Goal: Task Accomplishment & Management: Use online tool/utility

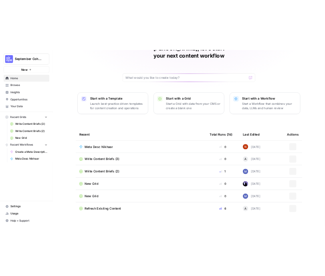
scroll to position [49, 0]
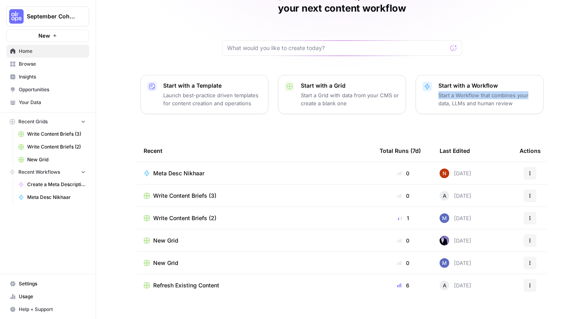
drag, startPoint x: 588, startPoint y: 80, endPoint x: 541, endPoint y: 69, distance: 48.1
click at [541, 69] on div "Nikhar, let's start your next content workflow Start with a Template Launch bes…" at bounding box center [342, 141] width 492 height 381
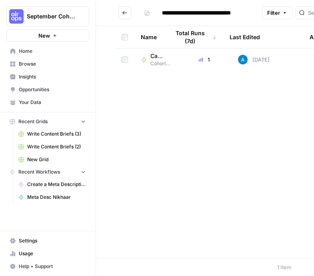
click at [156, 60] on span "Cohort Session 2: Builder Exercise" at bounding box center [160, 63] width 20 height 7
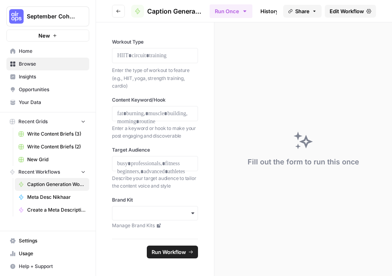
click at [46, 65] on span "Browse" at bounding box center [52, 63] width 67 height 7
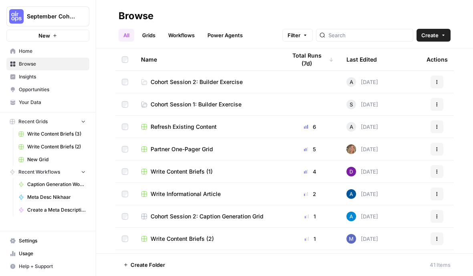
click at [235, 78] on span "Cohort Session 2: Builder Exercise" at bounding box center [196, 82] width 92 height 8
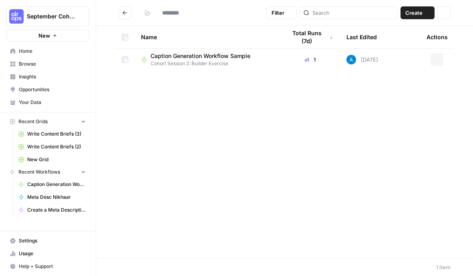
click at [235, 78] on div "Name Total Runs (7d) Last Edited Actions Caption Generation Workflow Sample Coh…" at bounding box center [284, 142] width 377 height 232
type input "**********"
click at [235, 108] on div "Name Total Runs (7d) Last Edited Actions Caption Generation Workflow Sample Coh…" at bounding box center [284, 142] width 377 height 232
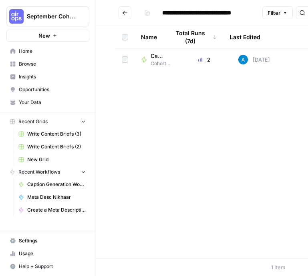
click at [97, 16] on icon "button" at bounding box center [97, 16] width 6 height 6
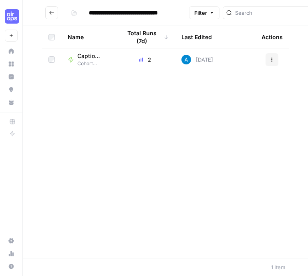
click at [54, 15] on icon "Go back" at bounding box center [52, 13] width 6 height 6
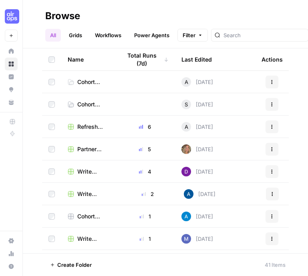
click at [94, 84] on span "Cohort Session 2: Builder Exercise" at bounding box center [92, 82] width 31 height 8
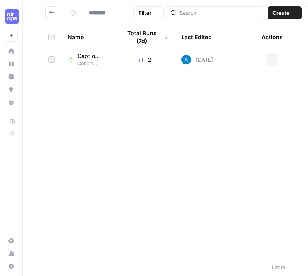
click at [94, 84] on div "Name Total Runs (7d) Last Edited Actions Caption Generation Workflow Sample Coh…" at bounding box center [165, 142] width 285 height 232
type input "**********"
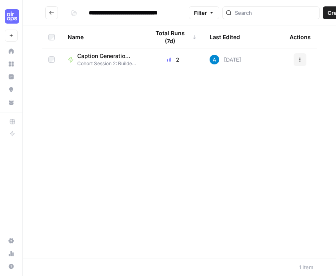
click at [324, 14] on span "Create" at bounding box center [336, 13] width 17 height 8
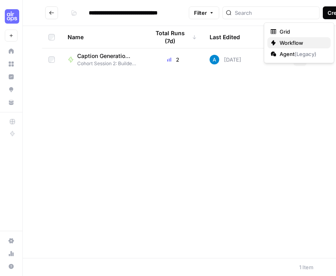
click at [297, 39] on span "Workflow" at bounding box center [302, 43] width 45 height 8
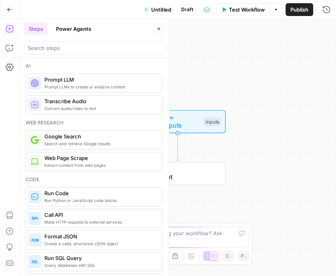
click at [211, 54] on div "Workflow Set Inputs Inputs End Output" at bounding box center [177, 147] width 317 height 257
click at [164, 10] on span "Untitled" at bounding box center [161, 10] width 20 height 8
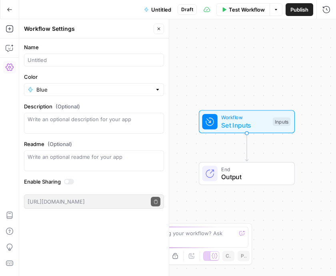
click at [96, 56] on div at bounding box center [94, 60] width 140 height 13
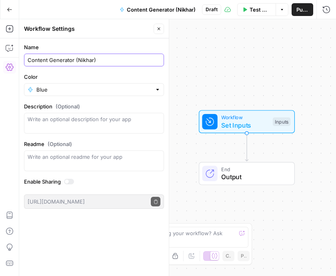
type input "Content Generator (Nikhar)"
click at [58, 87] on input "Color" at bounding box center [93, 90] width 115 height 8
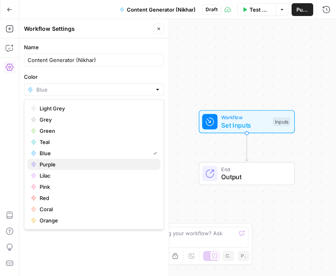
click at [76, 166] on span "Purple" at bounding box center [97, 164] width 114 height 8
type input "Purple"
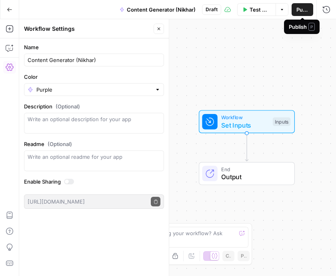
click at [305, 11] on span "Publish" at bounding box center [303, 10] width 12 height 8
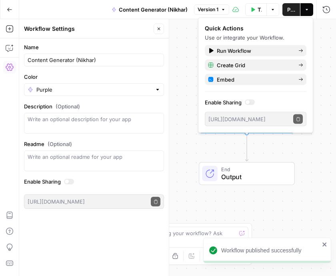
click at [312, 160] on div "Workflow Set Inputs Inputs End Output" at bounding box center [177, 147] width 317 height 257
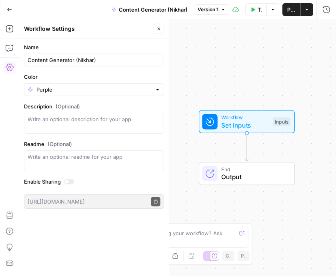
click at [162, 30] on button "Close" at bounding box center [159, 29] width 10 height 10
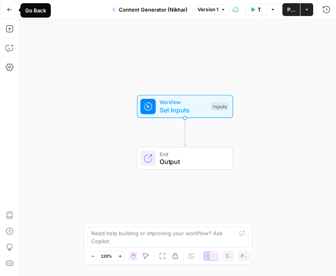
click at [6, 11] on button "Go Back" at bounding box center [9, 9] width 14 height 14
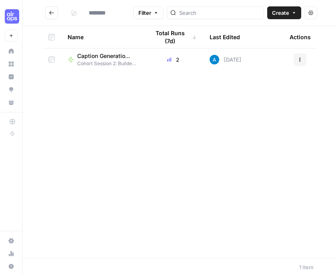
type input "**********"
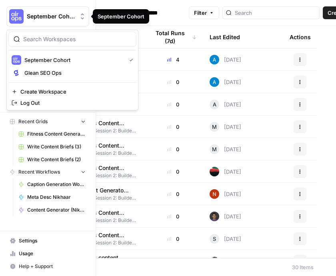
click at [30, 19] on span "September Cohort" at bounding box center [51, 16] width 48 height 8
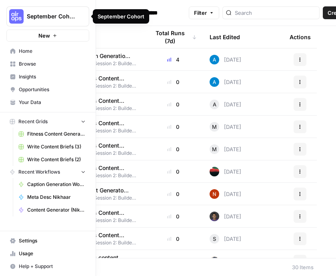
click at [49, 20] on button "September Cohort" at bounding box center [47, 16] width 83 height 20
click at [37, 53] on span "Home" at bounding box center [52, 51] width 67 height 7
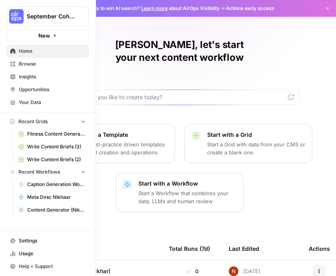
click at [39, 64] on span "Browse" at bounding box center [52, 63] width 67 height 7
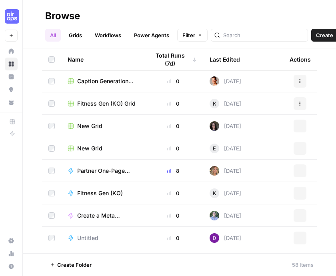
scroll to position [379, 0]
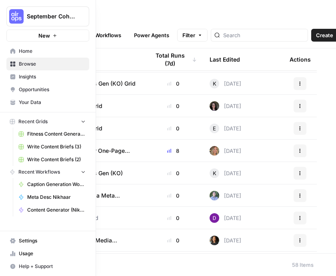
click at [32, 104] on span "Your Data" at bounding box center [52, 102] width 67 height 7
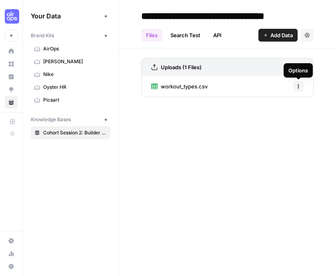
click at [299, 88] on icon "button" at bounding box center [298, 86] width 5 height 5
click at [214, 80] on div "workout_types.csv Options" at bounding box center [227, 86] width 172 height 21
click at [205, 84] on span "workout_types.csv" at bounding box center [184, 86] width 47 height 8
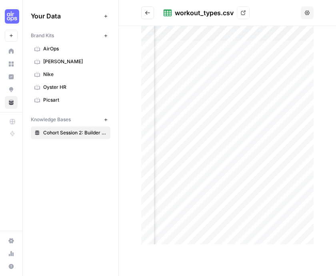
scroll to position [0, 56]
click at [243, 11] on icon at bounding box center [243, 12] width 5 height 5
click at [147, 9] on button "Go back" at bounding box center [147, 12] width 13 height 13
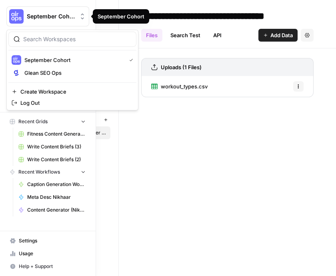
click at [10, 12] on img "Workspace: September Cohort" at bounding box center [16, 16] width 14 height 14
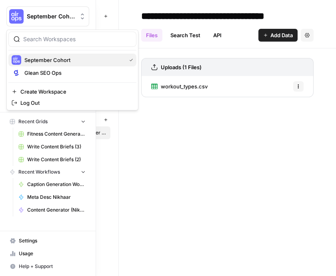
click at [57, 62] on span "September Cohort" at bounding box center [73, 60] width 98 height 8
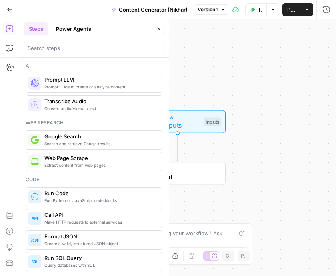
click at [206, 69] on div "Workflow Set Inputs Inputs End Output" at bounding box center [177, 147] width 317 height 257
click at [160, 27] on icon "button" at bounding box center [158, 28] width 5 height 5
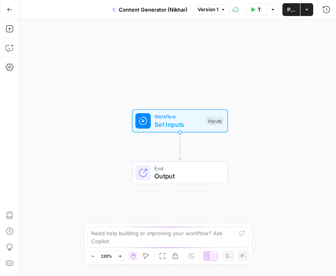
click at [305, 9] on icon "button" at bounding box center [307, 9] width 5 height 5
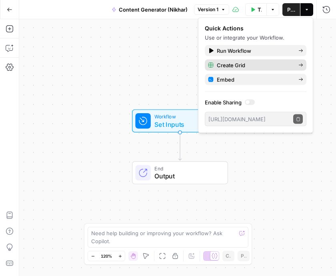
click at [290, 65] on span "Create Grid" at bounding box center [254, 65] width 75 height 8
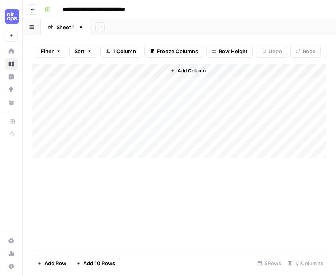
click at [99, 28] on icon "button" at bounding box center [100, 27] width 4 height 4
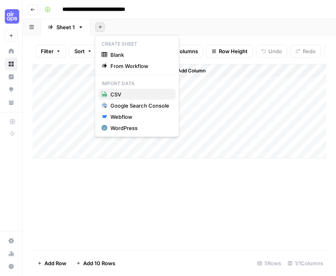
click at [123, 96] on span "CSV" at bounding box center [139, 94] width 59 height 8
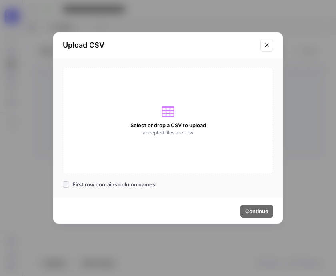
click at [202, 123] on span "Select or drop a CSV to upload" at bounding box center [168, 125] width 76 height 8
click at [168, 110] on icon at bounding box center [168, 111] width 13 height 13
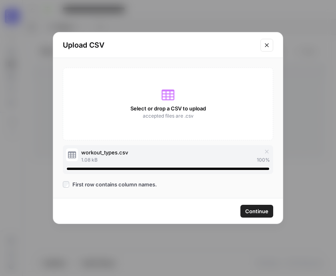
click at [257, 209] on span "Continue" at bounding box center [256, 211] width 23 height 8
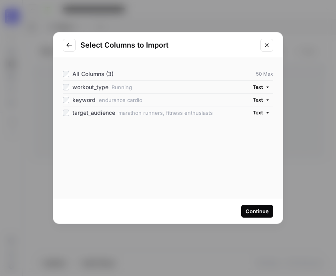
click at [257, 209] on div "Continue" at bounding box center [257, 211] width 23 height 8
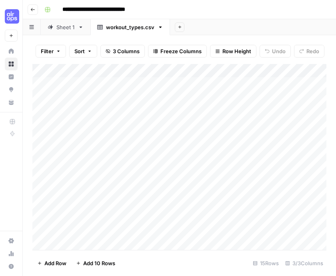
click at [68, 32] on link "Sheet 1" at bounding box center [66, 27] width 50 height 16
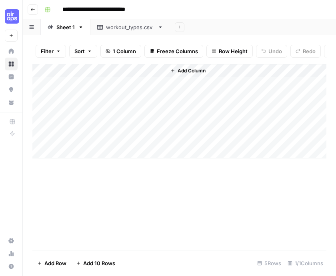
click at [118, 30] on div "workout_types.csv" at bounding box center [130, 27] width 48 height 8
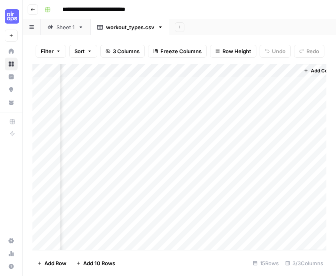
scroll to position [0, 124]
click at [309, 70] on span "Add Column" at bounding box center [308, 70] width 28 height 7
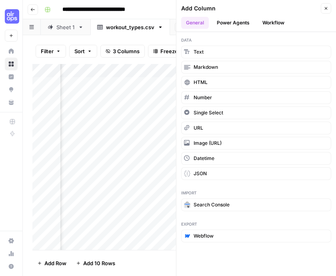
click at [279, 25] on button "Workflow" at bounding box center [274, 23] width 32 height 12
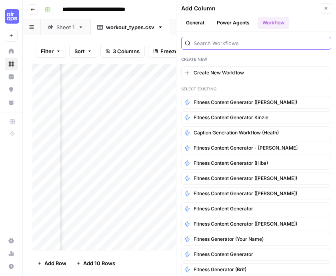
click at [265, 40] on input "search" at bounding box center [261, 43] width 134 height 8
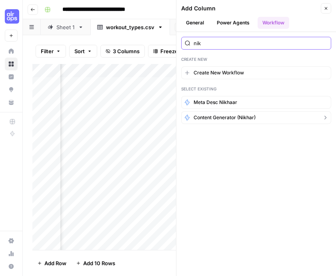
type input "nik"
click at [259, 118] on button "Content Generator (Nikhar)" at bounding box center [256, 117] width 150 height 13
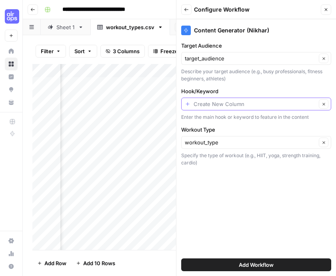
click at [257, 103] on input "Hook/Keyword" at bounding box center [255, 104] width 123 height 8
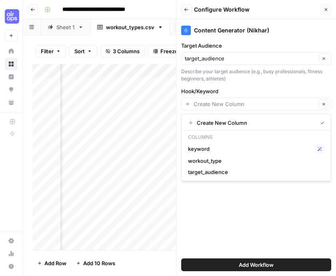
type input "Create New Column"
click at [262, 188] on div "Content Generator (Nikhar) Target Audience target_audience Clear Describe your …" at bounding box center [256, 147] width 160 height 257
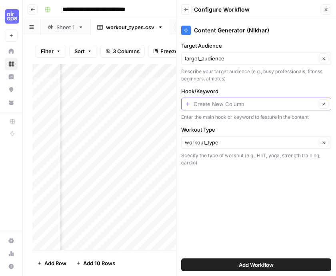
click at [273, 106] on input "Hook/Keyword" at bounding box center [255, 104] width 123 height 8
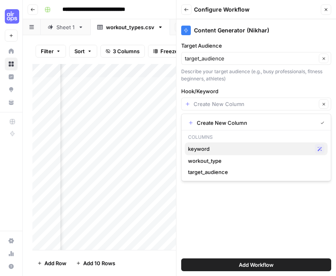
click at [252, 150] on span "keyword" at bounding box center [250, 149] width 124 height 8
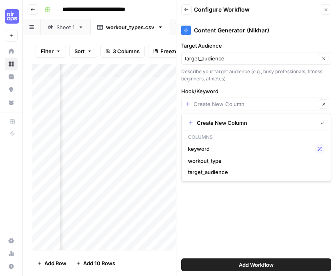
type input "keyword"
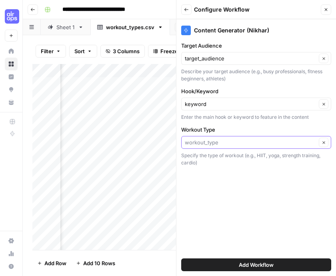
click at [255, 141] on input "Workout Type" at bounding box center [251, 142] width 132 height 8
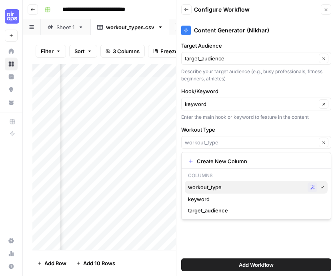
click at [241, 185] on span "workout_type" at bounding box center [246, 187] width 116 height 8
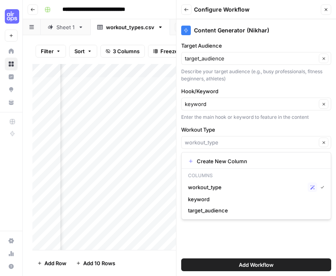
type input "workout_type"
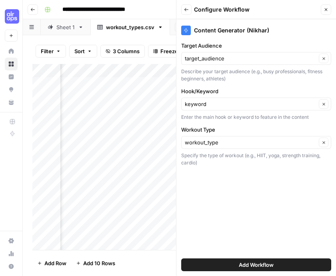
click at [273, 270] on button "Add Workflow" at bounding box center [256, 265] width 150 height 13
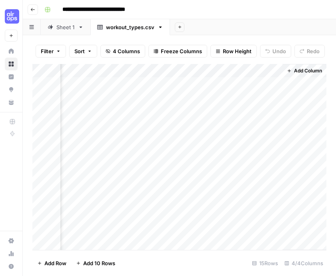
scroll to position [0, 230]
click at [227, 83] on div "Add Column" at bounding box center [179, 157] width 294 height 186
click at [306, 73] on span "Add Column" at bounding box center [308, 70] width 28 height 7
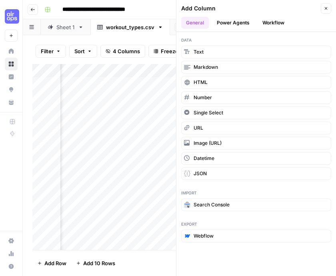
click at [325, 9] on icon "button" at bounding box center [326, 8] width 5 height 5
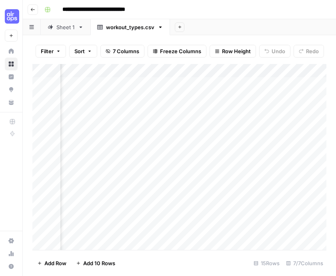
click at [249, 82] on div "Add Column" at bounding box center [179, 157] width 294 height 186
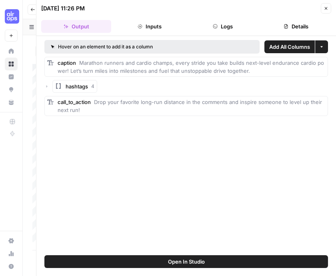
click at [324, 9] on icon "button" at bounding box center [326, 8] width 5 height 5
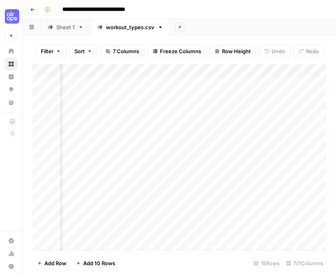
scroll to position [0, 283]
click at [177, 95] on div "Add Column" at bounding box center [179, 157] width 294 height 186
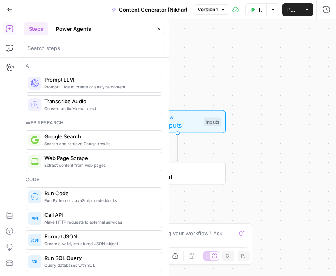
click at [161, 32] on button "Close" at bounding box center [159, 29] width 10 height 10
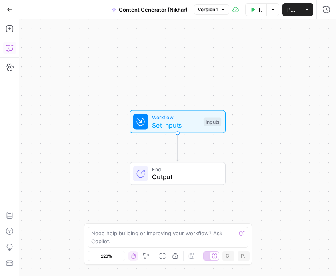
click at [8, 46] on icon "button" at bounding box center [10, 48] width 8 height 8
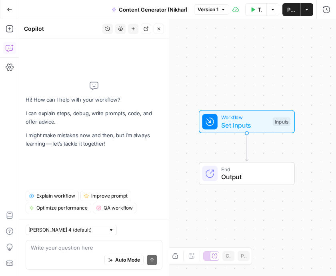
click at [74, 249] on textarea at bounding box center [94, 248] width 126 height 8
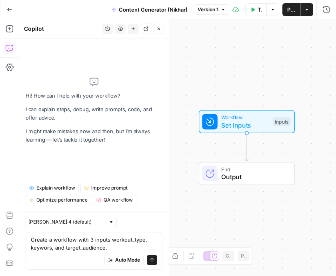
click at [51, 247] on textarea "Create a workflow with 3 inputs workout_type, keywors, and target_audience." at bounding box center [94, 244] width 126 height 16
click at [110, 245] on textarea "Create a workflow with 3 inputs workout_type, keyword, and target_audience." at bounding box center [94, 244] width 126 height 16
click at [38, 251] on textarea "Create a workflow with 3 inputs workout_type, keyword, and target_audience." at bounding box center [94, 244] width 126 height 16
type textarea "Create a workflow with 3 inputs workout_type, keyword, and target_audience."
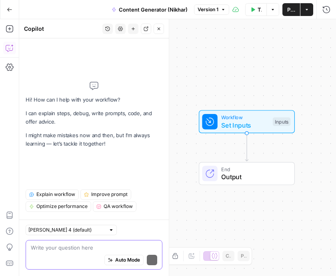
paste textarea "Create a workflow with three inputs: workout_type, keyword, target_audience. Th…"
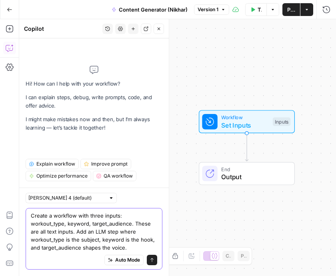
click at [79, 245] on textarea "Create a workflow with three inputs: workout_type, keyword, target_audience. Th…" at bounding box center [94, 232] width 126 height 40
paste textarea "Instruct the model to generate one enagaging, on-brand caption, 3-5 hashtags, a…"
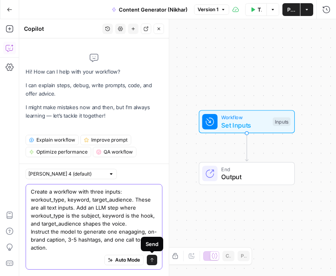
type textarea "Create a workflow with three inputs: workout_type, keyword, target_audience. Th…"
click at [150, 258] on icon "submit" at bounding box center [152, 260] width 5 height 5
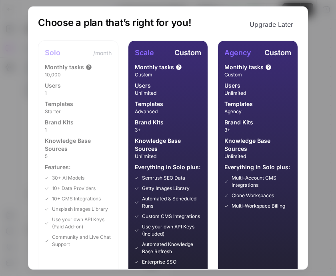
click at [284, 24] on button "Upgrade Later" at bounding box center [271, 24] width 53 height 16
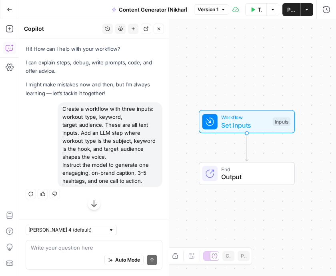
click at [93, 203] on icon "button" at bounding box center [94, 204] width 8 height 8
click at [29, 191] on button "Regenerate" at bounding box center [31, 194] width 10 height 10
click at [30, 195] on icon "button" at bounding box center [30, 194] width 5 height 5
click at [93, 204] on icon "button" at bounding box center [94, 204] width 8 height 8
click at [28, 194] on icon "button" at bounding box center [30, 194] width 5 height 5
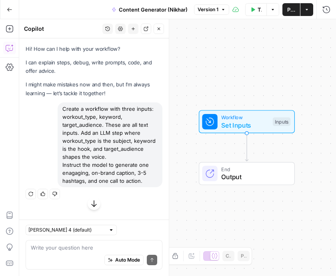
drag, startPoint x: 142, startPoint y: 181, endPoint x: 122, endPoint y: 179, distance: 20.2
click at [122, 179] on div "Create a workflow with three inputs: workout_type, keyword, target_audience. Th…" at bounding box center [110, 144] width 105 height 85
click at [140, 183] on div "Create a workflow with three inputs: workout_type, keyword, target_audience. Th…" at bounding box center [110, 144] width 105 height 85
drag, startPoint x: 142, startPoint y: 181, endPoint x: 62, endPoint y: 110, distance: 107.5
click at [62, 110] on div "Create a workflow with three inputs: workout_type, keyword, target_audience. Th…" at bounding box center [110, 144] width 105 height 85
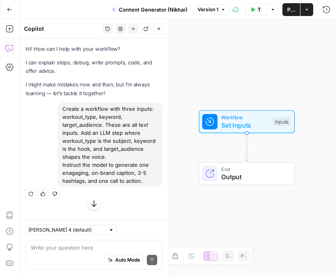
copy div "Create a workflow with three inputs: workout_type, keyword, target_audience. Th…"
click at [72, 244] on textarea at bounding box center [94, 248] width 126 height 8
paste textarea "Create a workflow with three inputs: workout_type, keyword, target_audience. Th…"
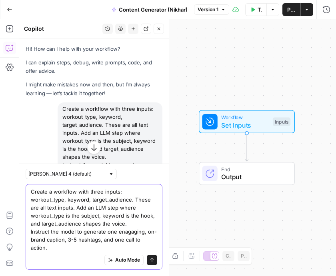
type textarea "Create a workflow with three inputs: workout_type, keyword, target_audience. Th…"
click at [152, 262] on icon "submit" at bounding box center [152, 260] width 5 height 5
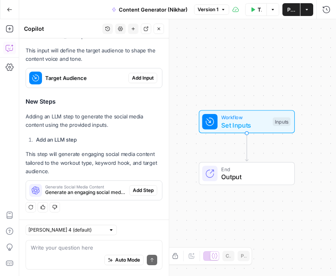
scroll to position [451, 0]
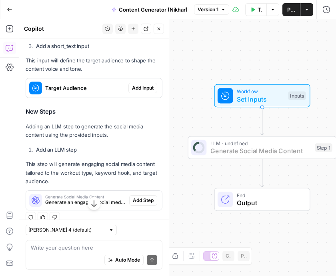
click at [141, 202] on span "Add Step" at bounding box center [143, 200] width 21 height 7
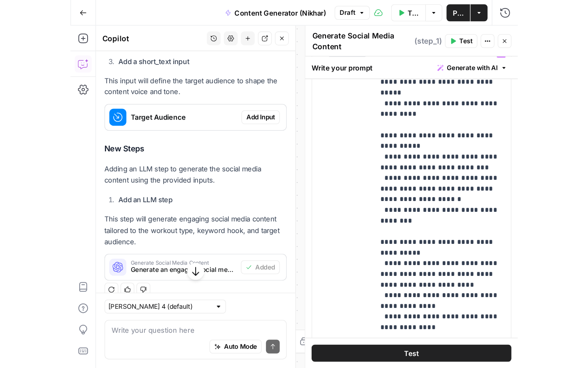
scroll to position [257, 0]
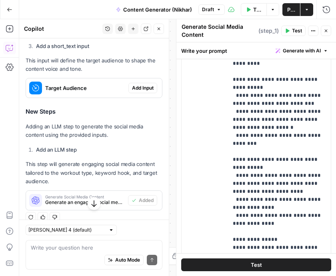
click at [327, 27] on button "Close" at bounding box center [326, 31] width 10 height 10
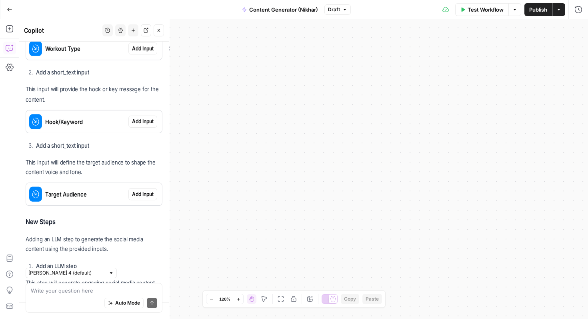
scroll to position [444, 0]
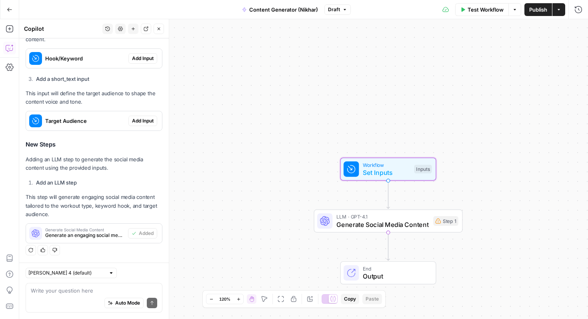
click at [146, 122] on span "Add Input" at bounding box center [143, 120] width 22 height 7
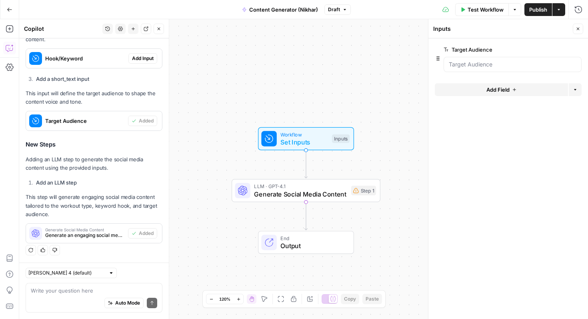
click at [336, 192] on div "Step 1" at bounding box center [363, 191] width 25 height 10
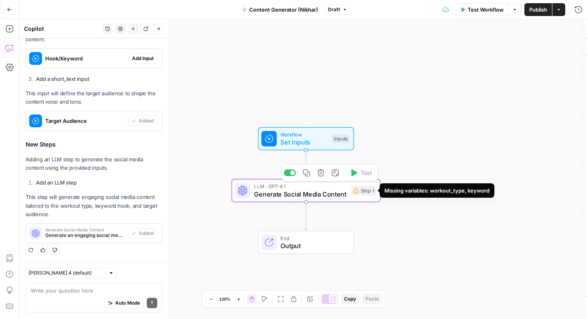
type textarea "Generate Social Media Content"
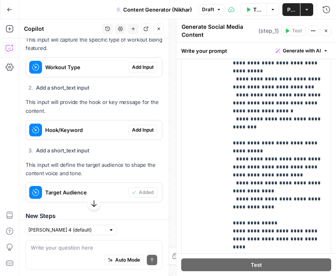
scroll to position [369, 0]
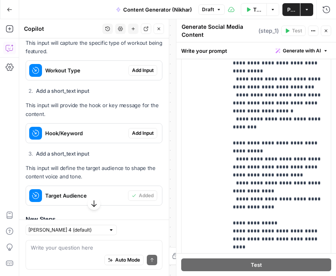
click at [143, 132] on span "Add Input" at bounding box center [143, 133] width 22 height 7
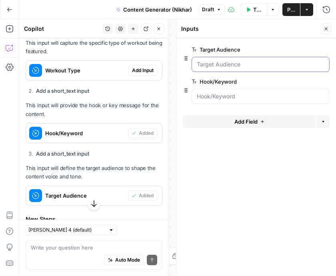
click at [223, 67] on Audience "Target Audience" at bounding box center [261, 64] width 128 height 8
click at [206, 64] on Audience "Target Audience" at bounding box center [261, 64] width 128 height 8
click at [140, 73] on span "Add Input" at bounding box center [143, 70] width 22 height 7
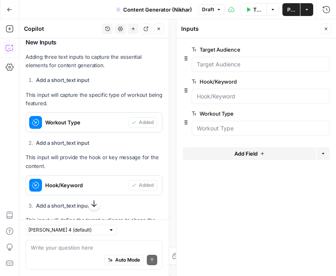
scroll to position [317, 0]
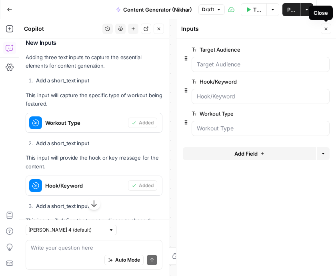
click at [323, 26] on button "Close" at bounding box center [326, 29] width 10 height 10
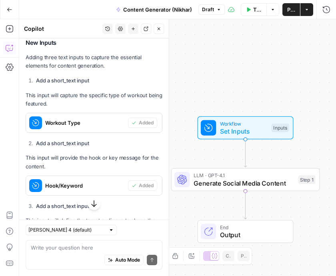
click at [255, 12] on span "Test Workflow" at bounding box center [257, 10] width 8 height 8
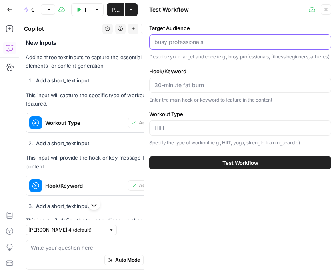
click at [248, 42] on input "Target Audience" at bounding box center [240, 42] width 172 height 8
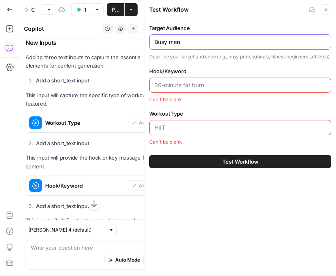
type input "Busy men"
click at [215, 89] on input "Hook/Keyword" at bounding box center [240, 85] width 172 height 8
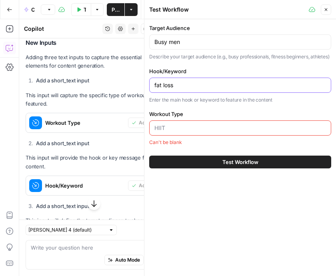
type input "fat loss"
click at [195, 132] on input "Workout Type" at bounding box center [240, 128] width 172 height 8
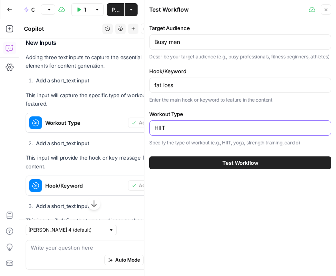
type input "HIIT"
click at [215, 168] on button "Test Workflow" at bounding box center [240, 162] width 182 height 13
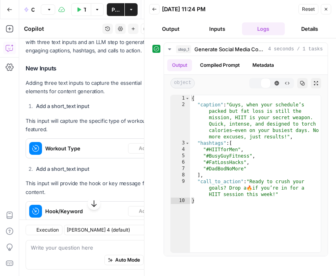
scroll to position [317, 0]
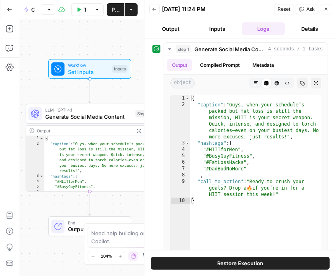
click at [327, 8] on icon "button" at bounding box center [326, 9] width 3 height 3
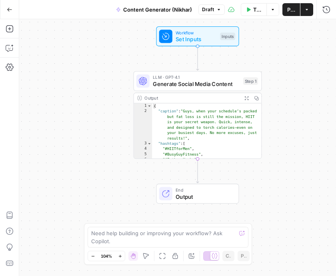
click at [291, 13] on span "Publish" at bounding box center [291, 10] width 8 height 8
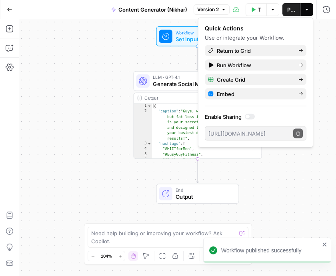
click at [285, 190] on div "Workflow Set Inputs Inputs LLM · GPT-4.1 Generate Social Media Content Step 1 O…" at bounding box center [177, 147] width 317 height 257
